Goal: Information Seeking & Learning: Learn about a topic

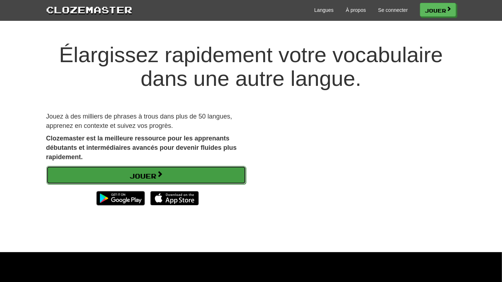
click at [230, 179] on link "Jouer" at bounding box center [146, 175] width 200 height 19
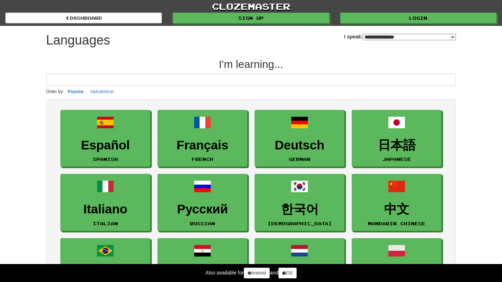
select select "*******"
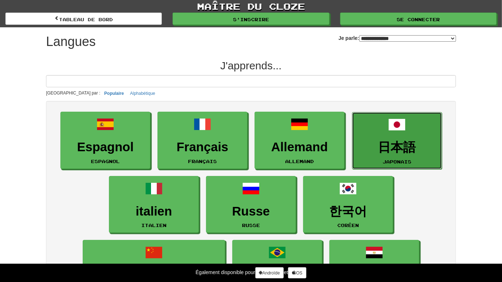
click at [389, 151] on font "日本語" at bounding box center [398, 147] width 38 height 14
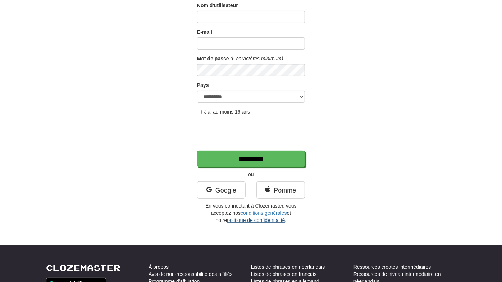
scroll to position [107, 0]
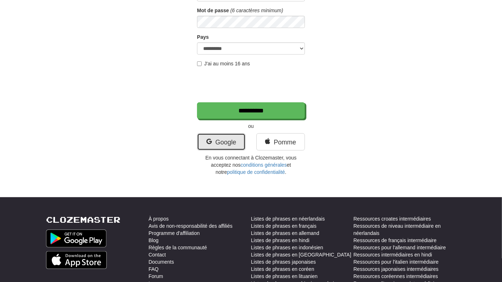
click at [224, 142] on font "Google" at bounding box center [226, 142] width 21 height 7
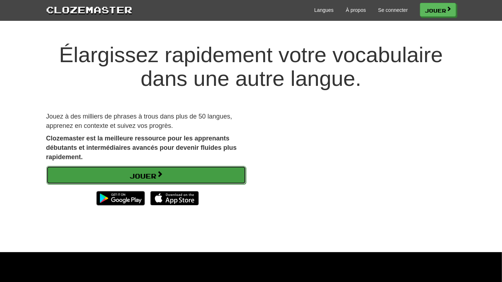
click at [176, 169] on link "Jouer" at bounding box center [146, 175] width 200 height 19
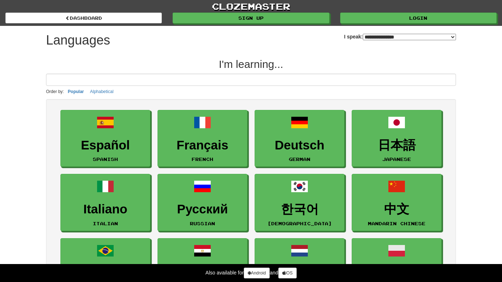
select select "*******"
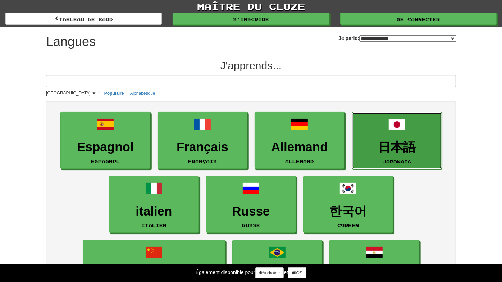
click at [430, 122] on link "日本語 japonais" at bounding box center [397, 140] width 90 height 57
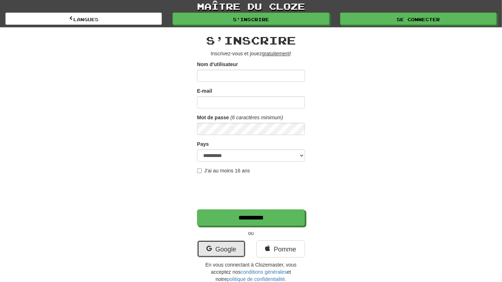
click at [234, 246] on font "Google" at bounding box center [226, 249] width 21 height 7
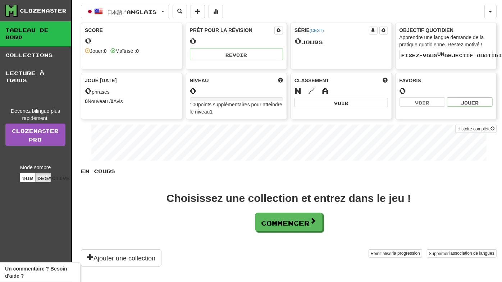
click at [399, 213] on div "Choisissez une collection et entrez dans le jeu ! Commencer" at bounding box center [289, 212] width 416 height 39
click at [280, 229] on button "Commencer" at bounding box center [289, 222] width 67 height 19
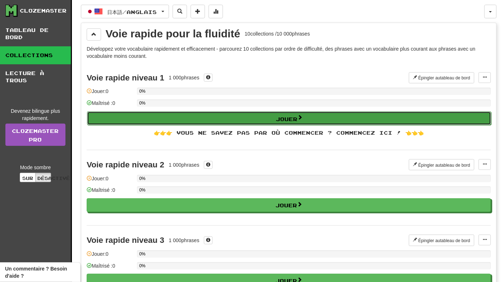
click at [242, 119] on button "Jouer" at bounding box center [289, 119] width 404 height 14
select select "**"
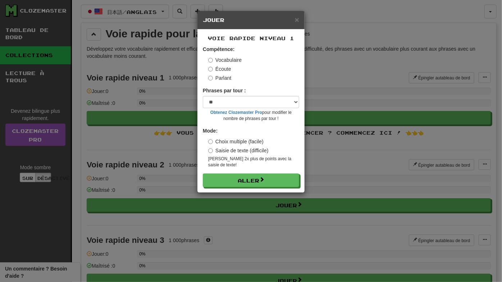
click at [215, 70] on label "Écoute" at bounding box center [219, 68] width 23 height 7
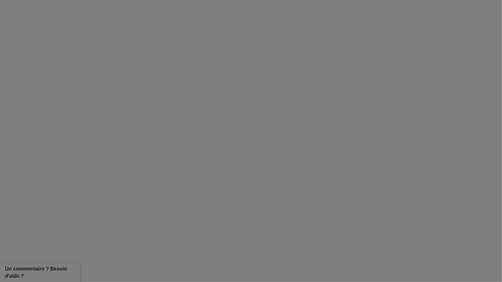
click at [249, 172] on div at bounding box center [251, 141] width 502 height 282
drag, startPoint x: 235, startPoint y: 0, endPoint x: 254, endPoint y: 29, distance: 34.3
click at [254, 29] on div at bounding box center [251, 141] width 502 height 282
click at [283, 99] on div at bounding box center [251, 141] width 502 height 282
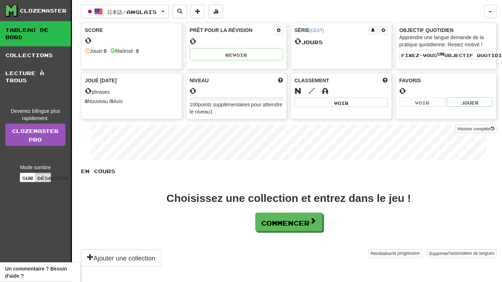
click at [406, 217] on div "Choisissez une collection et entrez dans le jeu ! Commencer" at bounding box center [289, 212] width 416 height 39
click at [285, 221] on font "Commencer" at bounding box center [286, 224] width 49 height 8
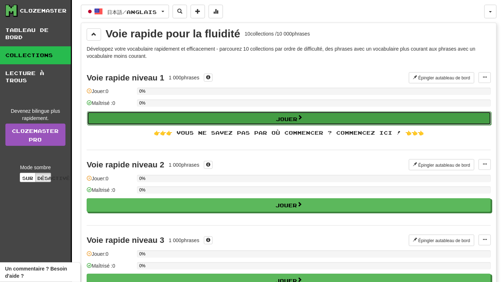
click at [220, 119] on button "Jouer" at bounding box center [289, 119] width 404 height 14
select select "**"
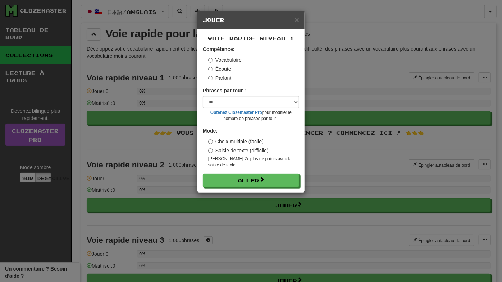
drag, startPoint x: 312, startPoint y: 0, endPoint x: 319, endPoint y: 12, distance: 14.2
click at [319, 12] on div "× Jouer Voie rapide niveau 1 Compétence: Vocabulaire Écoute Parlant Phrases par…" at bounding box center [251, 141] width 502 height 282
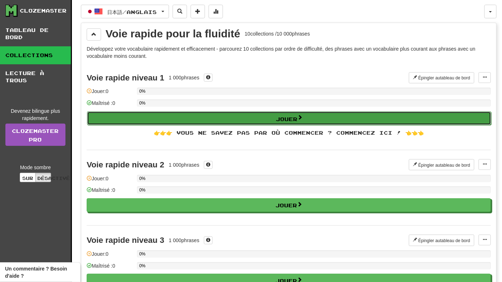
click at [303, 112] on button "Jouer" at bounding box center [289, 119] width 404 height 14
select select "**"
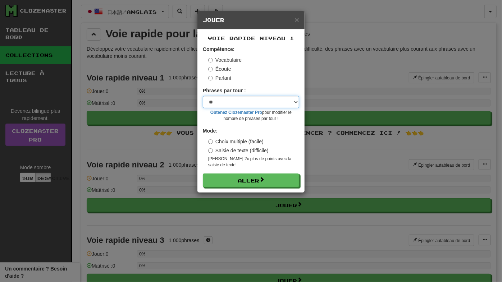
click at [267, 103] on select "* ** ** ** ** ** *** ******" at bounding box center [251, 102] width 96 height 12
click at [267, 102] on select "* ** ** ** ** ** *** ******" at bounding box center [251, 102] width 96 height 12
click at [246, 104] on select "* ** ** ** ** ** *** ******" at bounding box center [251, 102] width 96 height 12
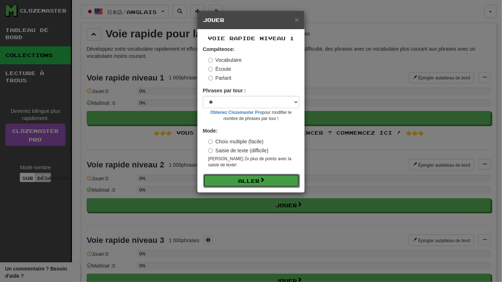
click at [266, 180] on button "Aller" at bounding box center [251, 181] width 96 height 14
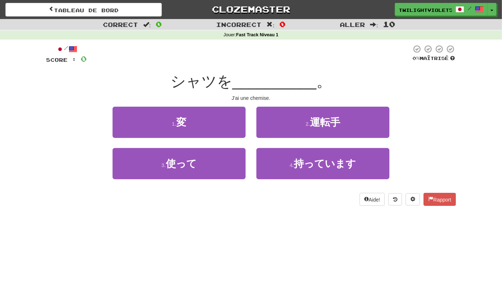
click at [64, 51] on font "/" at bounding box center [66, 48] width 4 height 6
click at [72, 52] on span at bounding box center [73, 49] width 9 height 9
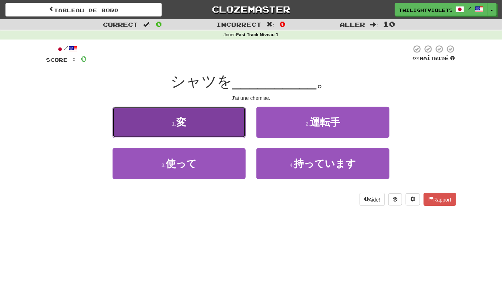
click at [201, 116] on button "1 . 変" at bounding box center [179, 122] width 133 height 31
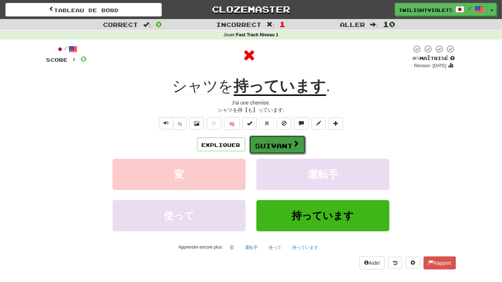
click at [283, 145] on font "Suivant" at bounding box center [274, 146] width 38 height 8
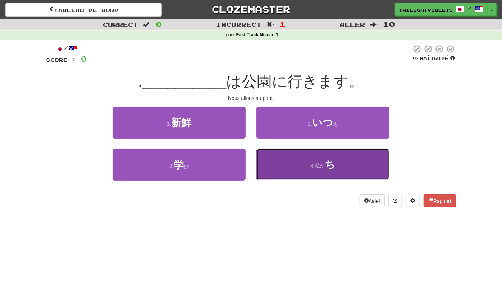
click at [329, 161] on font "ち" at bounding box center [330, 164] width 10 height 11
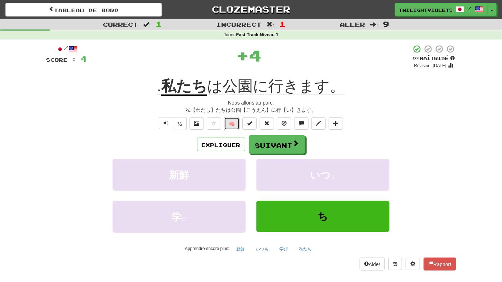
click at [230, 127] on button "🧠" at bounding box center [231, 123] width 15 height 13
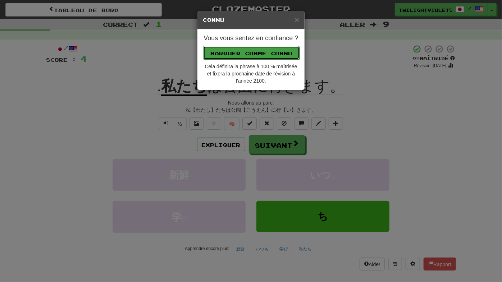
click at [259, 56] on button "Marquer comme connu" at bounding box center [251, 53] width 96 height 14
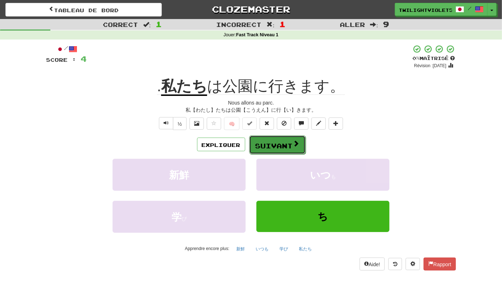
click at [278, 143] on font "Suivant" at bounding box center [274, 146] width 38 height 8
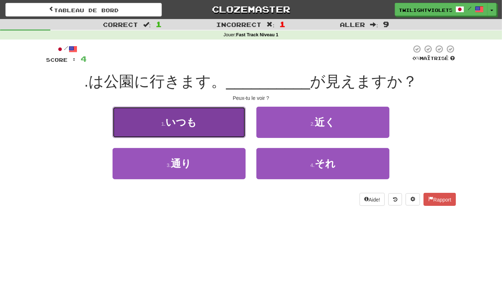
click at [185, 117] on font "いつも" at bounding box center [181, 122] width 31 height 11
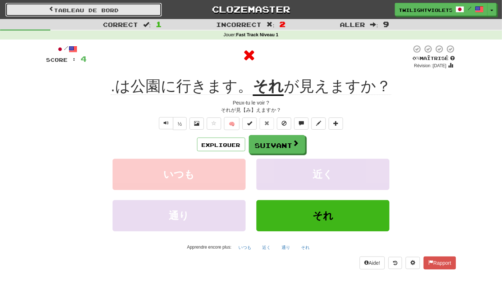
click at [46, 7] on link "Tableau de bord" at bounding box center [83, 10] width 157 height 14
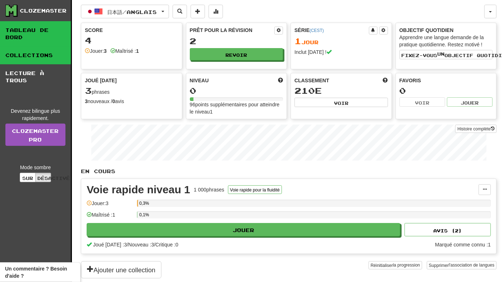
click at [36, 51] on link "Collections" at bounding box center [35, 55] width 71 height 18
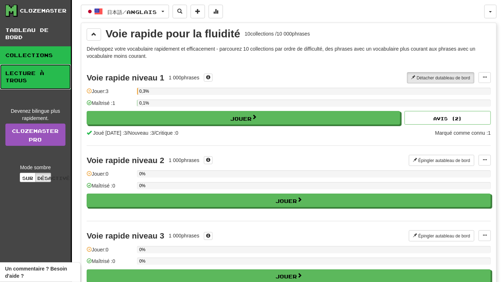
click at [37, 72] on font "Lecture à trous" at bounding box center [24, 76] width 39 height 13
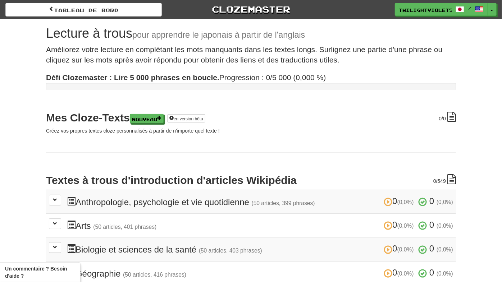
drag, startPoint x: 417, startPoint y: 0, endPoint x: 413, endPoint y: 19, distance: 19.8
click at [413, 19] on div "Tableau de bord Clozemaster TwilightViolet5009 / Basculer la liste déroulante T…" at bounding box center [251, 230] width 502 height 460
